Goal: Find specific page/section

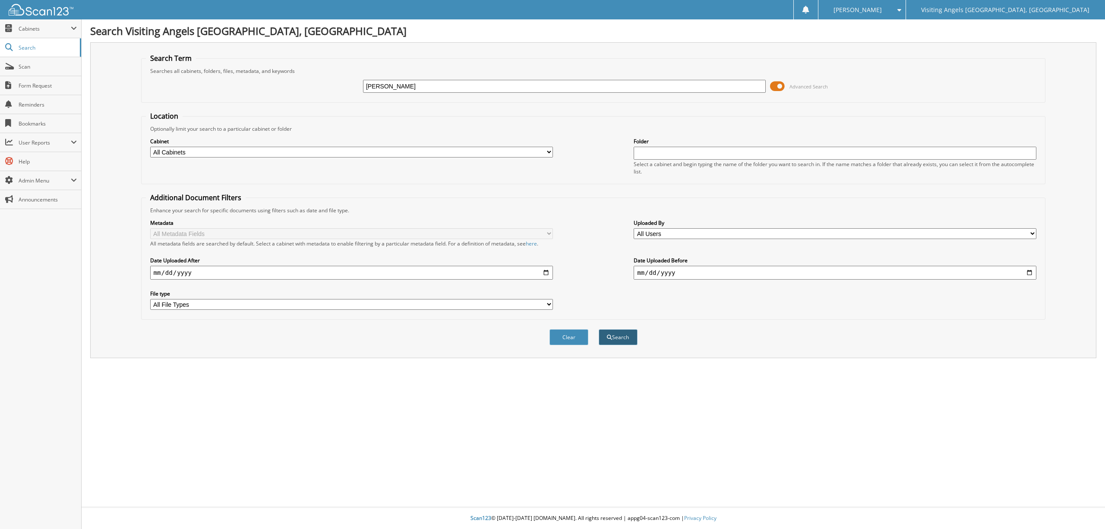
type input "[PERSON_NAME]"
click at [621, 333] on button "Search" at bounding box center [618, 337] width 39 height 16
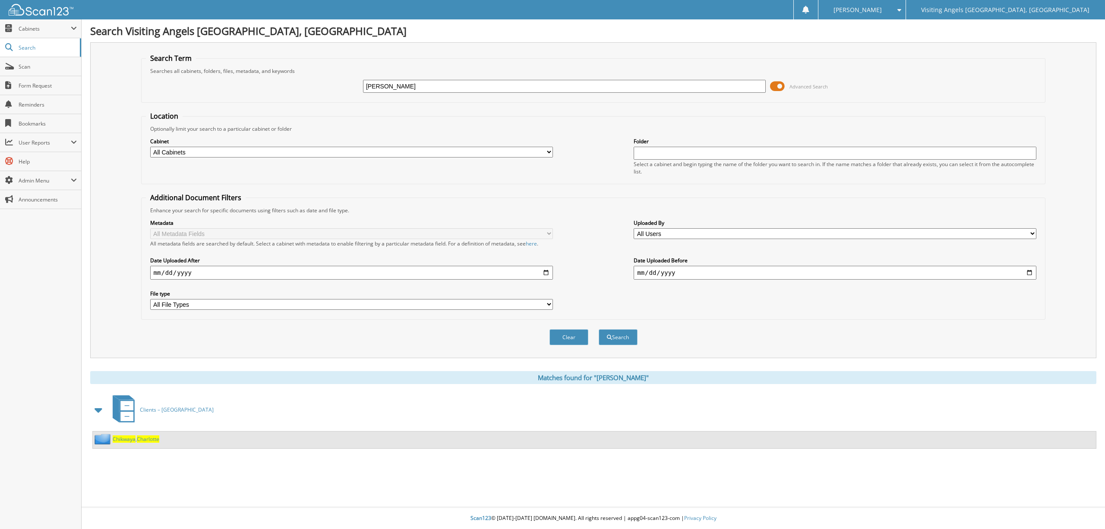
click at [132, 436] on span "Chikwaya" at bounding box center [124, 439] width 23 height 7
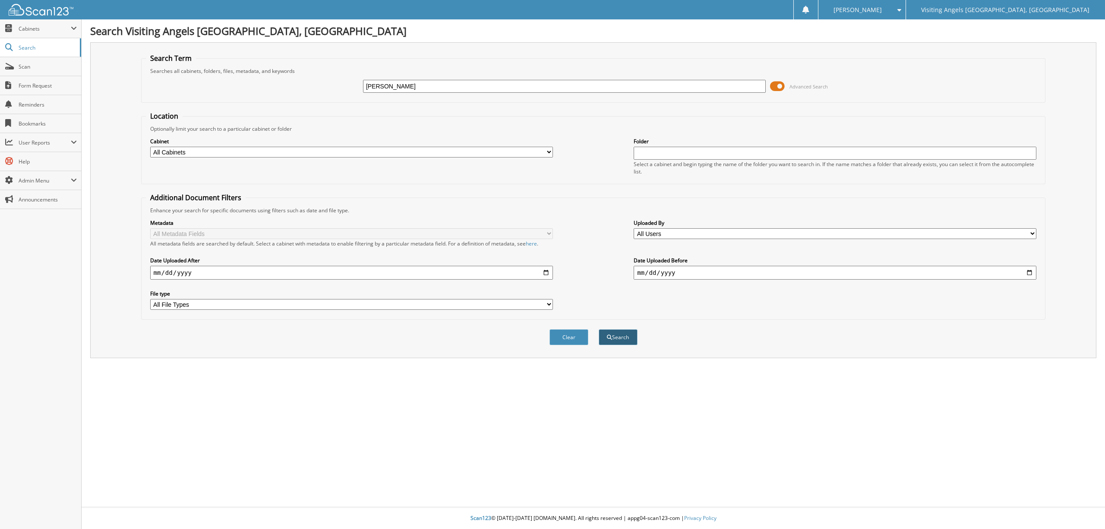
type input "Phyllis"
click at [614, 331] on button "Search" at bounding box center [618, 337] width 39 height 16
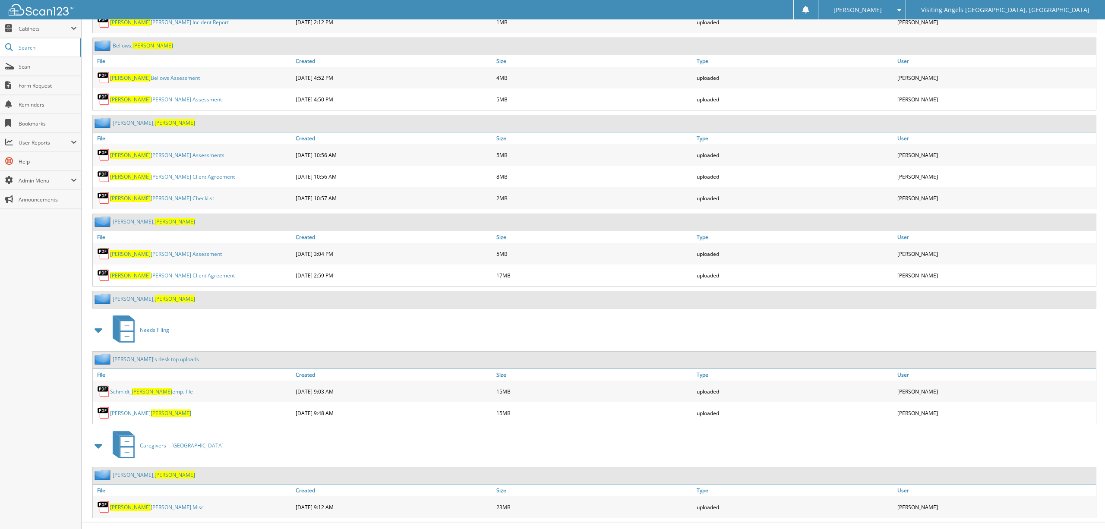
scroll to position [587, 0]
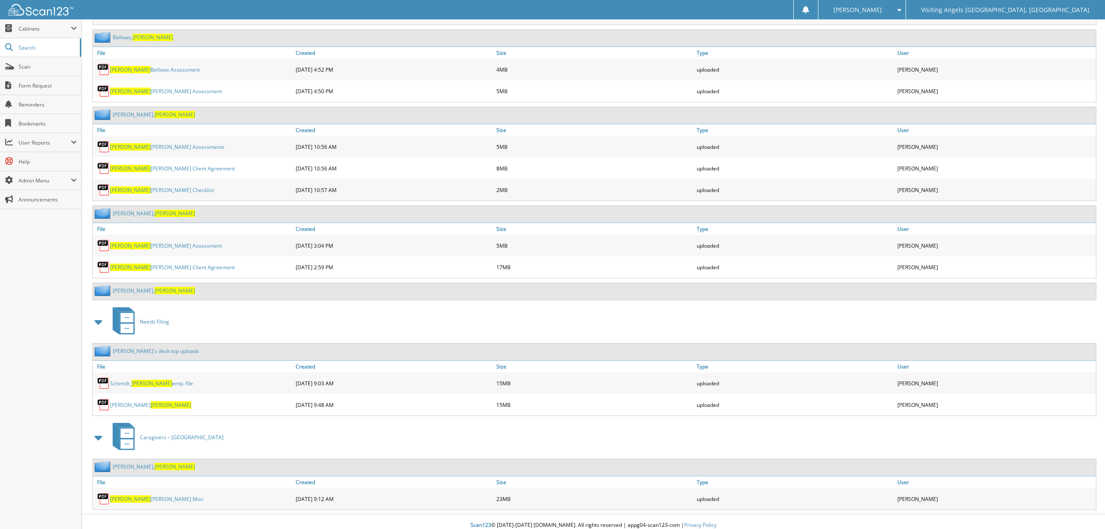
click at [121, 111] on link "[PERSON_NAME]" at bounding box center [154, 114] width 82 height 7
